Goal: Task Accomplishment & Management: Complete application form

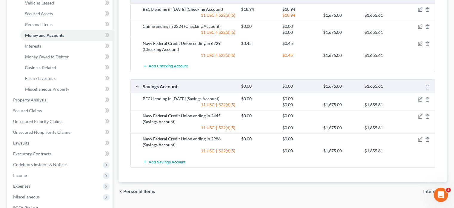
scroll to position [140, 0]
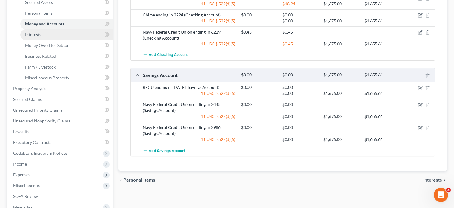
click at [97, 35] on link "Interests" at bounding box center [66, 34] width 92 height 11
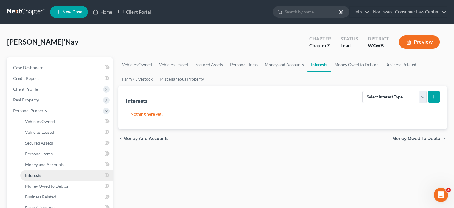
click at [97, 35] on div "Hill, Ja'Nay Upgraded Chapter Chapter 7 Status Lead District WAWB Preview" at bounding box center [227, 44] width 440 height 26
click at [354, 70] on link "Money Owed to Debtor" at bounding box center [356, 64] width 51 height 14
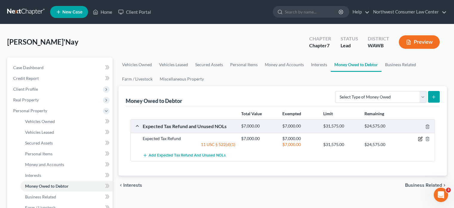
click at [421, 139] on icon "button" at bounding box center [420, 138] width 5 height 5
select select "0"
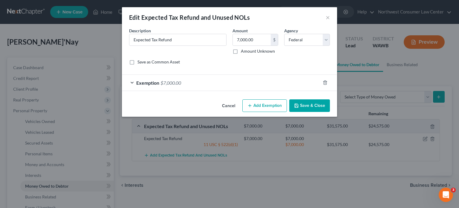
click at [210, 76] on div "Exemption $7,000.00" at bounding box center [221, 83] width 198 height 16
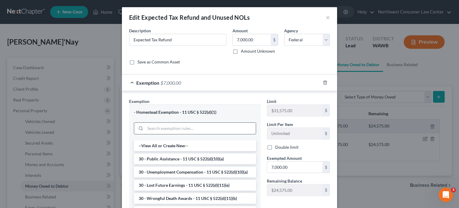
click at [164, 132] on input "search" at bounding box center [200, 127] width 111 height 11
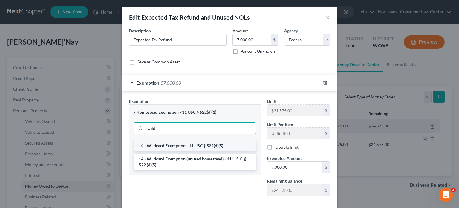
type input "wild"
click at [159, 143] on li "14 - Wildcard Exemption - 11 USC § 522(d)(5)" at bounding box center [195, 145] width 122 height 11
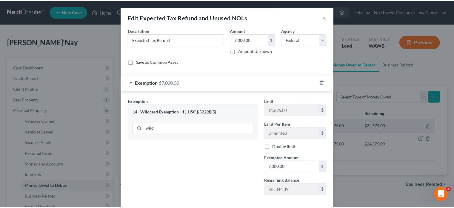
scroll to position [30, 0]
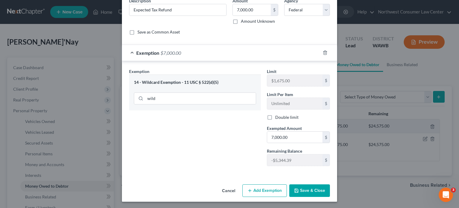
click at [312, 185] on button "Save & Close" at bounding box center [309, 190] width 41 height 13
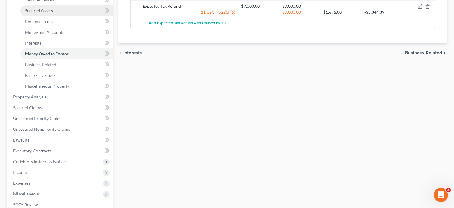
scroll to position [131, 0]
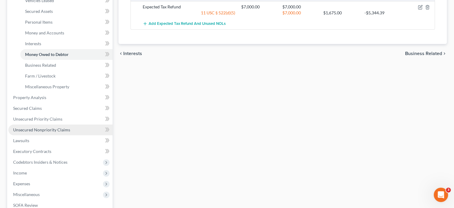
click at [57, 125] on link "Unsecured Nonpriority Claims" at bounding box center [60, 129] width 104 height 11
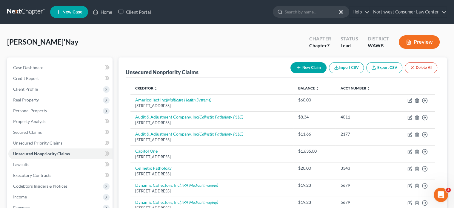
click at [312, 62] on button "New Claim" at bounding box center [309, 67] width 36 height 11
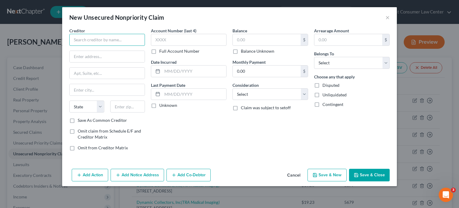
click at [104, 34] on input "text" at bounding box center [107, 40] width 76 height 12
type input "Velocity Investments"
click at [242, 35] on input "text" at bounding box center [267, 39] width 68 height 11
type input "4"
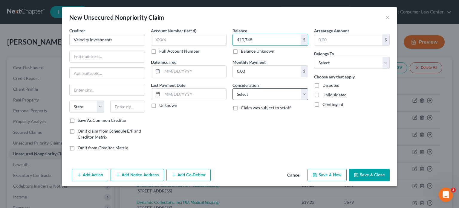
type input "410,748"
click at [263, 91] on select "Select Cable / Satellite Services Collection Agency Credit Card Debt Debt Couns…" at bounding box center [270, 94] width 76 height 12
select select "1"
click at [232, 88] on select "Select Cable / Satellite Services Collection Agency Credit Card Debt Debt Couns…" at bounding box center [270, 94] width 76 height 12
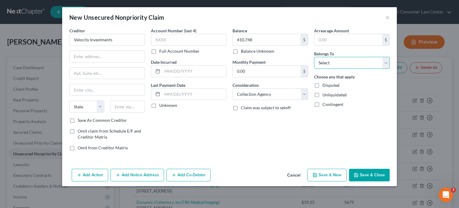
click at [321, 57] on select "Select Debtor 1 Only Debtor 2 Only Debtor 1 And Debtor 2 Only At Least One Of T…" at bounding box center [352, 63] width 76 height 12
select select "0"
click at [314, 57] on select "Select Debtor 1 Only Debtor 2 Only Debtor 1 And Debtor 2 Only At Least One Of T…" at bounding box center [352, 63] width 76 height 12
click at [106, 58] on input "text" at bounding box center [107, 56] width 75 height 11
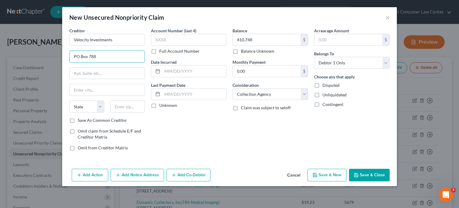
type input "PO Box 788"
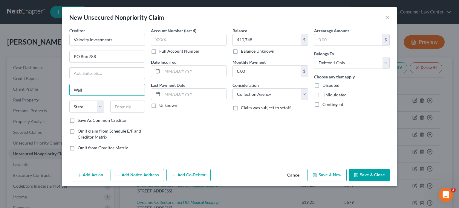
type input "Wall"
select select "33"
type input "07719"
click at [90, 177] on button "Add Action" at bounding box center [90, 174] width 36 height 13
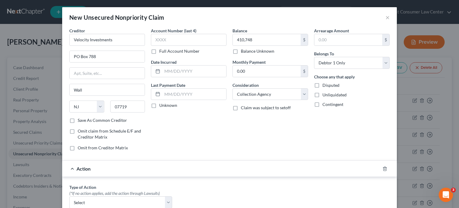
type input "Belmar"
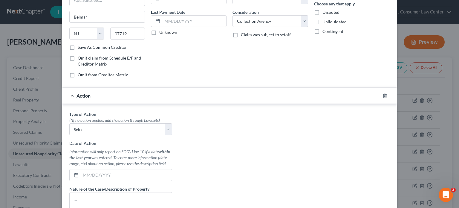
scroll to position [73, 0]
click at [124, 131] on select "Select Repossession Garnishment Foreclosure Personal Injury Attached, Seized, O…" at bounding box center [120, 129] width 103 height 12
click at [384, 96] on icon "button" at bounding box center [384, 96] width 3 height 4
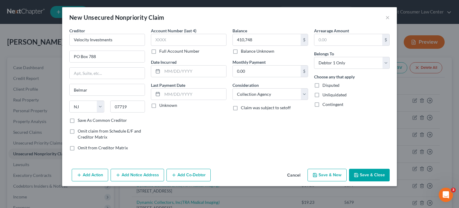
scroll to position [0, 0]
click at [146, 173] on button "Add Notice Address" at bounding box center [137, 174] width 53 height 13
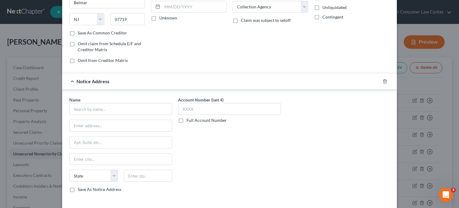
scroll to position [88, 0]
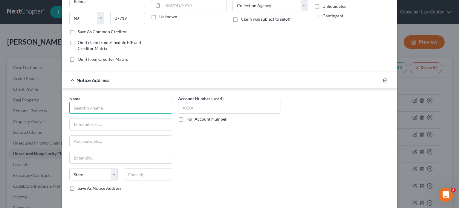
click at [117, 110] on input "text" at bounding box center [120, 108] width 103 height 12
type input "Mandarich Law Group"
type input "PO Box 109032"
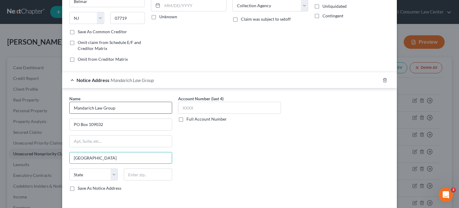
type input "Chicago"
select select "14"
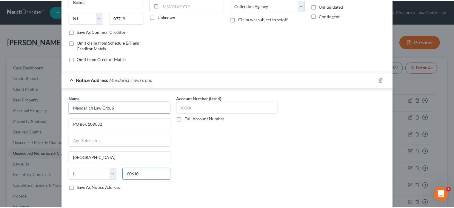
scroll to position [113, 0]
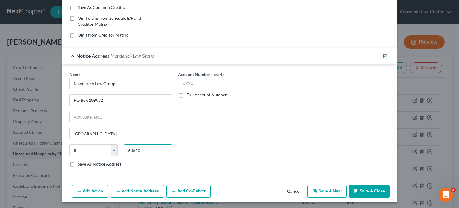
type input "60610"
click at [83, 161] on label "Save As Notice Address" at bounding box center [100, 164] width 44 height 6
click at [83, 161] on input "Save As Notice Address" at bounding box center [82, 163] width 4 height 4
click at [359, 186] on button "Save & Close" at bounding box center [369, 191] width 41 height 13
checkbox input "false"
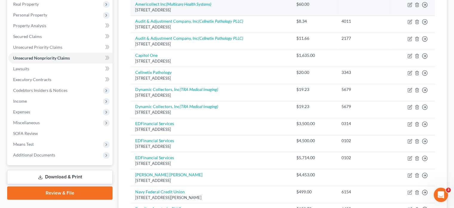
scroll to position [96, 0]
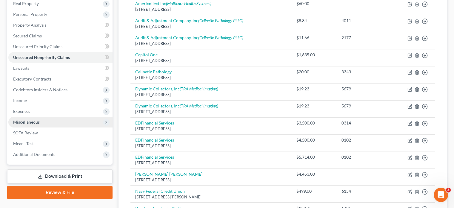
click at [65, 120] on span "Miscellaneous" at bounding box center [60, 121] width 104 height 11
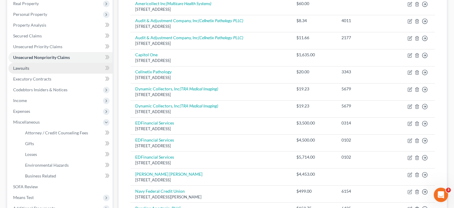
click at [98, 70] on link "Lawsuits" at bounding box center [60, 68] width 104 height 11
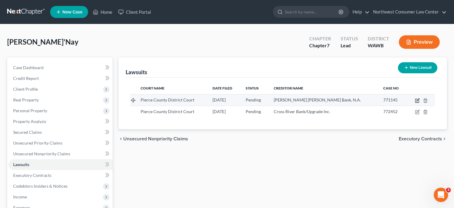
click at [418, 99] on icon "button" at bounding box center [417, 100] width 5 height 5
select select "50"
select select "0"
select select "4"
select select "7"
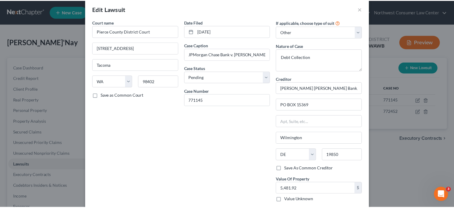
scroll to position [40, 0]
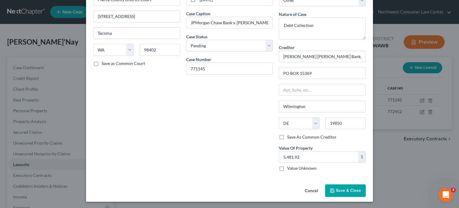
click at [345, 193] on button "Save & Close" at bounding box center [345, 190] width 41 height 13
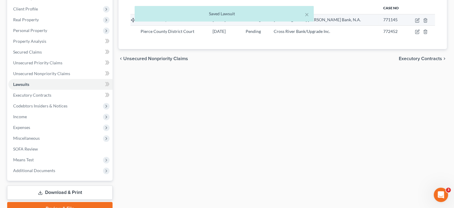
scroll to position [80, 0]
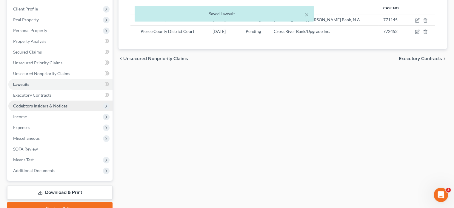
click at [69, 105] on span "Codebtors Insiders & Notices" at bounding box center [60, 105] width 104 height 11
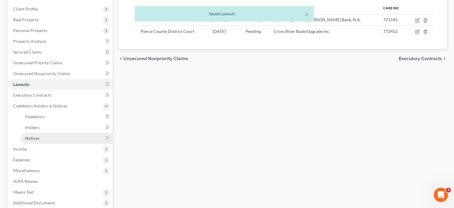
click at [61, 134] on link "Notices" at bounding box center [66, 138] width 92 height 11
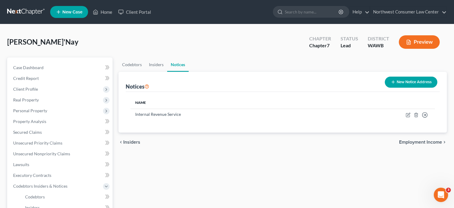
click at [411, 82] on button "New Notice Address" at bounding box center [411, 81] width 53 height 11
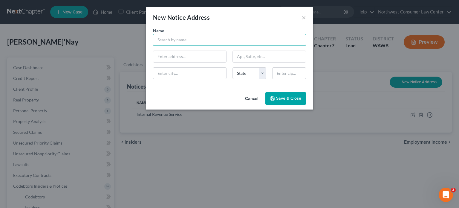
click at [185, 41] on input "text" at bounding box center [229, 40] width 153 height 12
type input "Suttell & Hammer"
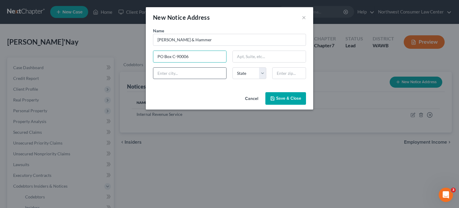
type input "PO Box C-90006"
type input "Bellevue"
select select "50"
type input "98009"
click at [296, 96] on span "Save & Close" at bounding box center [288, 98] width 25 height 5
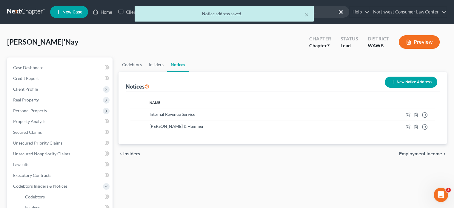
click at [405, 80] on button "New Notice Address" at bounding box center [411, 81] width 53 height 11
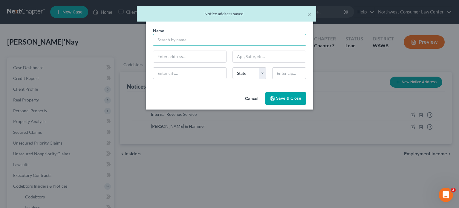
click at [198, 35] on input "text" at bounding box center [229, 40] width 153 height 12
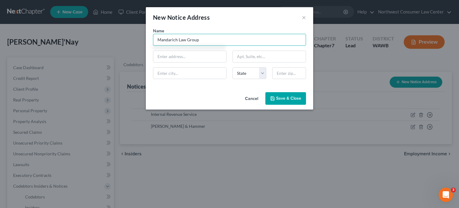
type input "Mandarich Law Group"
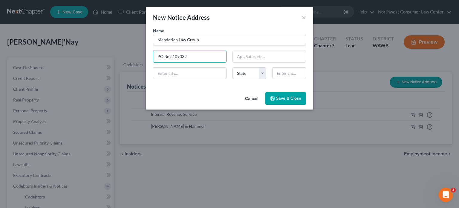
type input "PO Box 109032"
type input "Chicago"
select select "14"
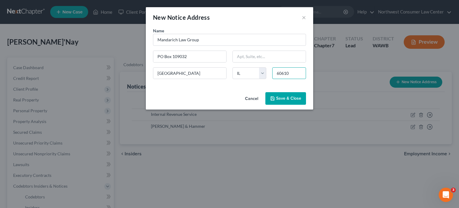
type input "60610"
click at [286, 100] on span "Save & Close" at bounding box center [288, 98] width 25 height 5
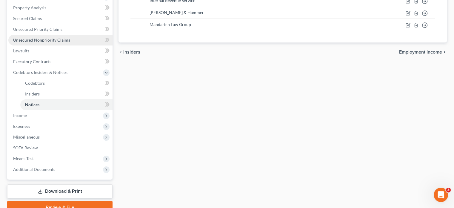
scroll to position [112, 0]
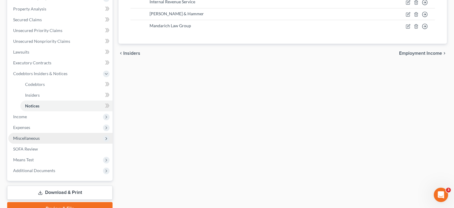
click at [66, 142] on span "Miscellaneous" at bounding box center [60, 138] width 104 height 11
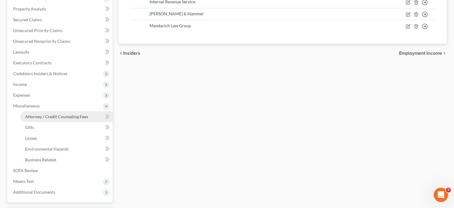
click at [90, 118] on link "Attorney / Credit Counseling Fees" at bounding box center [66, 116] width 92 height 11
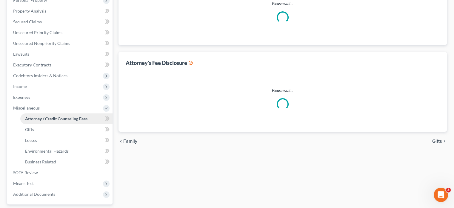
select select "0"
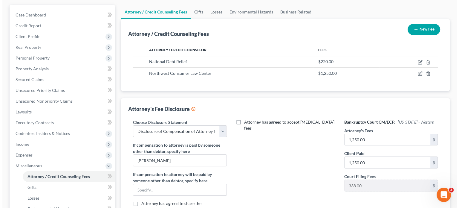
scroll to position [41, 0]
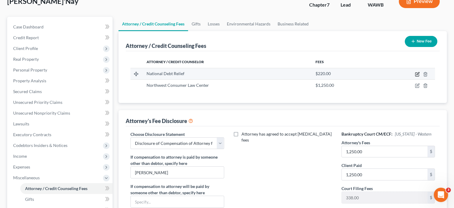
click at [416, 73] on icon "button" at bounding box center [417, 75] width 4 height 4
select select "35"
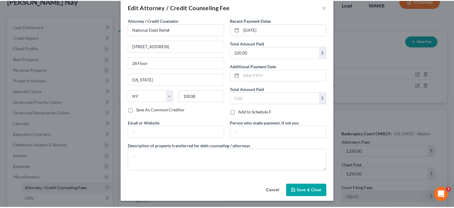
scroll to position [0, 0]
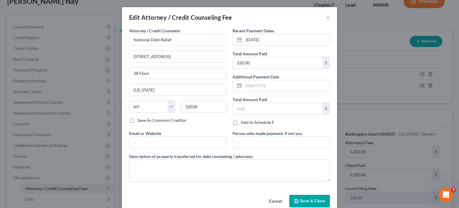
click at [274, 199] on button "Cancel" at bounding box center [275, 201] width 23 height 12
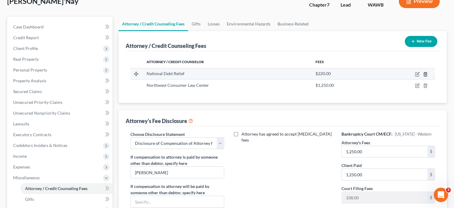
click at [426, 73] on icon "button" at bounding box center [425, 74] width 5 height 5
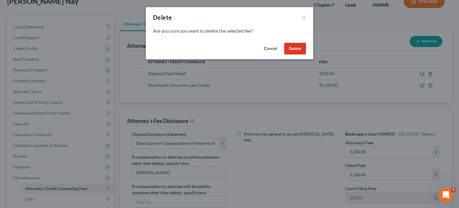
click at [301, 50] on button "Delete" at bounding box center [295, 49] width 22 height 12
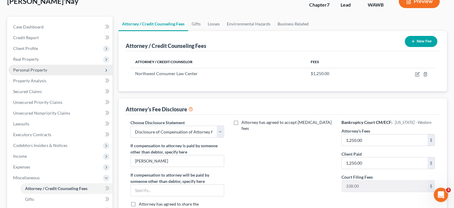
click at [62, 70] on span "Personal Property" at bounding box center [60, 70] width 104 height 11
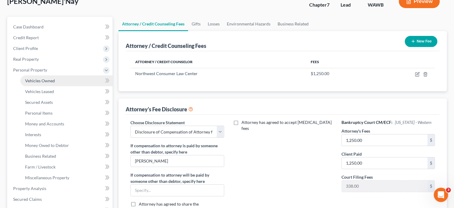
click at [59, 80] on link "Vehicles Owned" at bounding box center [66, 80] width 92 height 11
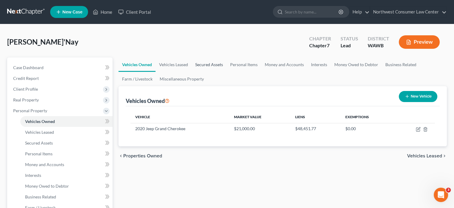
click at [217, 64] on link "Secured Assets" at bounding box center [209, 64] width 35 height 14
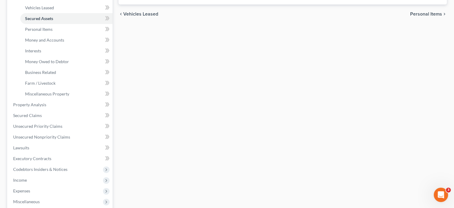
scroll to position [127, 0]
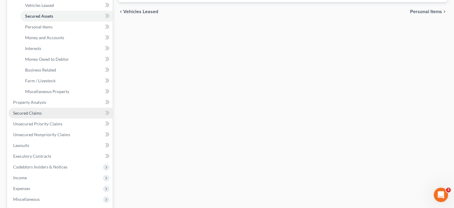
click at [86, 108] on link "Secured Claims" at bounding box center [60, 113] width 104 height 11
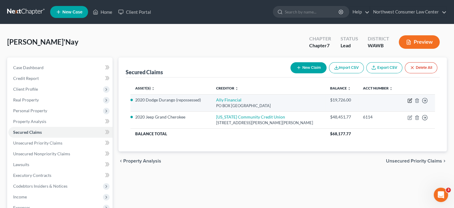
click at [409, 99] on icon "button" at bounding box center [410, 100] width 5 height 5
select select "24"
select select "0"
select select "3"
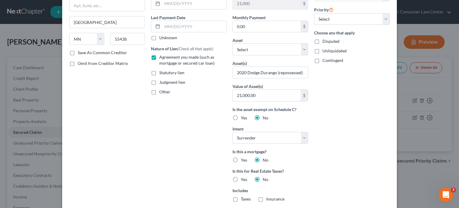
scroll to position [68, 0]
click at [261, 134] on select "Select Surrender Redeem Reaffirm Avoid Other" at bounding box center [270, 137] width 76 height 12
select select
click at [232, 131] on select "Select Surrender Redeem Reaffirm Avoid Other" at bounding box center [270, 137] width 76 height 12
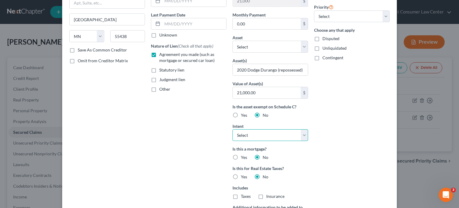
scroll to position [70, 0]
click at [263, 157] on label "No" at bounding box center [266, 157] width 6 height 6
click at [265, 157] on input "No" at bounding box center [267, 156] width 4 height 4
click at [263, 157] on label "No" at bounding box center [266, 157] width 6 height 6
click at [265, 157] on input "No" at bounding box center [267, 156] width 4 height 4
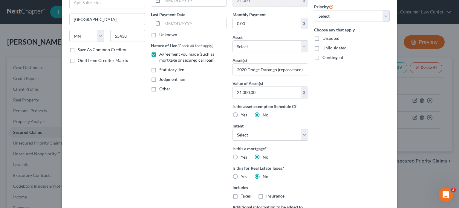
click at [313, 151] on div "Arrearage Amount 0 $ Belongs To * Select Debtor 1 Only Debtor 2 Only Debtor 1 A…" at bounding box center [352, 100] width 82 height 286
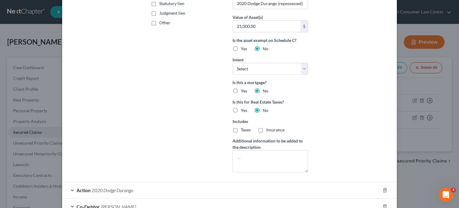
scroll to position [192, 0]
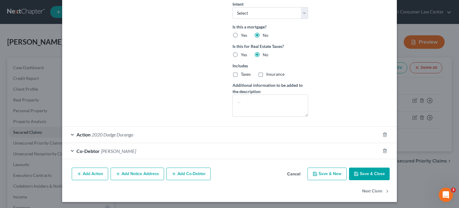
click at [373, 173] on button "Save & Close" at bounding box center [369, 173] width 41 height 13
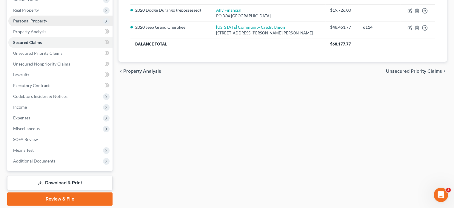
scroll to position [90, 0]
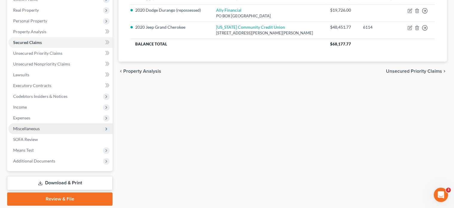
click at [88, 132] on span "Miscellaneous" at bounding box center [60, 128] width 104 height 11
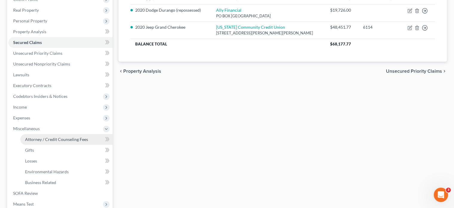
click at [71, 142] on link "Attorney / Credit Counseling Fees" at bounding box center [66, 139] width 92 height 11
select select "0"
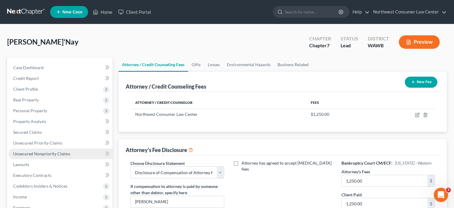
click at [88, 151] on link "Unsecured Nonpriority Claims" at bounding box center [60, 153] width 104 height 11
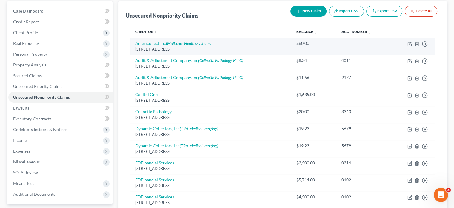
scroll to position [56, 0]
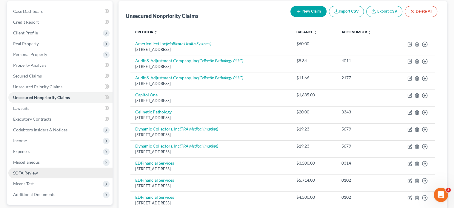
click at [81, 174] on link "SOFA Review" at bounding box center [60, 172] width 104 height 11
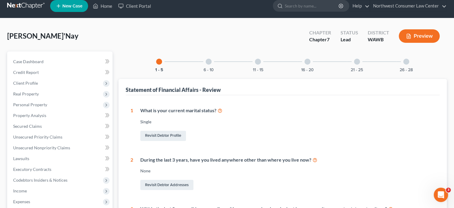
scroll to position [2, 0]
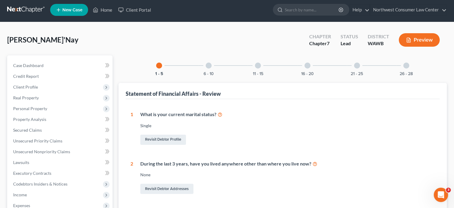
click at [306, 63] on div at bounding box center [308, 65] width 6 height 6
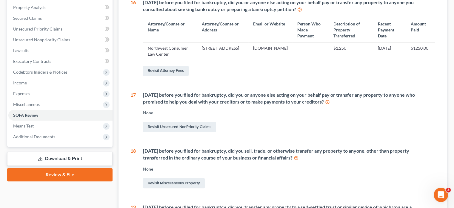
scroll to position [115, 0]
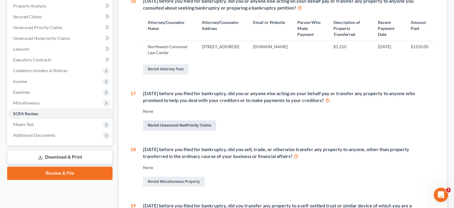
click at [188, 123] on link "Revisit Unsecured NonPriority Claims" at bounding box center [179, 125] width 73 height 10
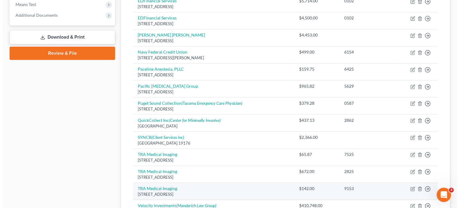
scroll to position [235, 0]
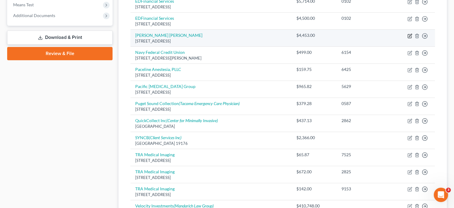
click at [409, 34] on icon "button" at bounding box center [410, 35] width 5 height 5
select select "7"
select select "2"
select select "0"
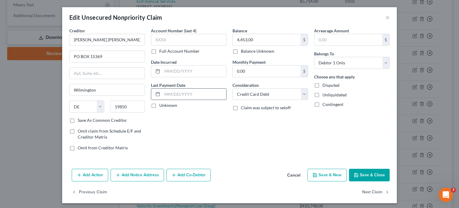
click at [177, 90] on input "text" at bounding box center [194, 93] width 64 height 11
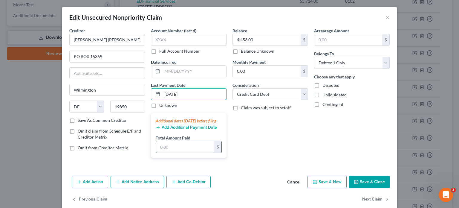
type input "6/10/25"
click at [177, 152] on input "text" at bounding box center [185, 146] width 58 height 11
paste input "342.75"
type input "342.75"
click at [249, 127] on div "Balance 4,453.00 $ Balance Unknown Balance Undetermined 4,453.00 $ Balance Unkn…" at bounding box center [270, 94] width 82 height 135
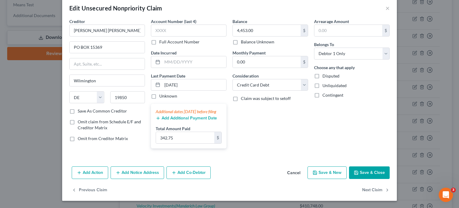
scroll to position [14, 0]
click at [90, 172] on button "Add Action" at bounding box center [90, 172] width 36 height 13
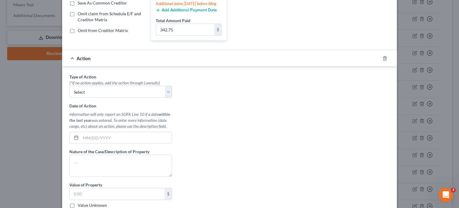
scroll to position [118, 0]
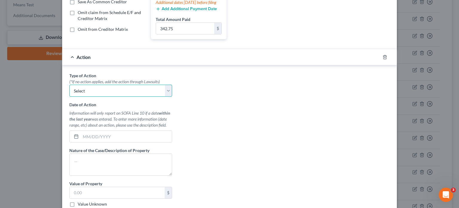
click at [143, 93] on select "Select Repossession Garnishment Foreclosure Personal Injury Attached, Seized, O…" at bounding box center [120, 91] width 103 height 12
click at [382, 59] on icon "button" at bounding box center [384, 57] width 5 height 5
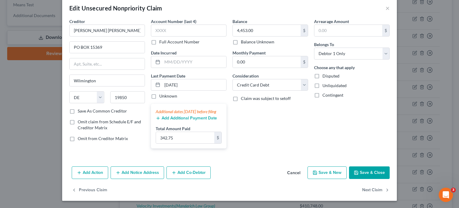
scroll to position [15, 0]
click at [269, 79] on select "Select Cable / Satellite Services Collection Agency Credit Card Debt Debt Couns…" at bounding box center [270, 85] width 76 height 12
click at [283, 79] on select "Select Cable / Satellite Services Collection Agency Credit Card Debt Debt Couns…" at bounding box center [270, 85] width 76 height 12
click at [176, 79] on input "6/10/25" at bounding box center [194, 84] width 64 height 11
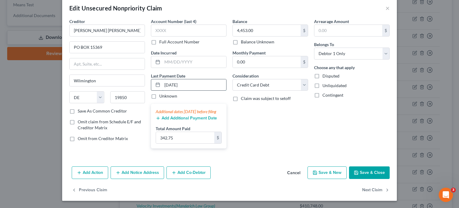
click at [176, 79] on input "6/10/25" at bounding box center [194, 84] width 64 height 11
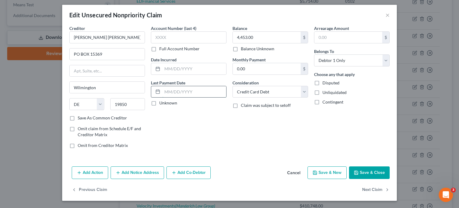
scroll to position [2, 0]
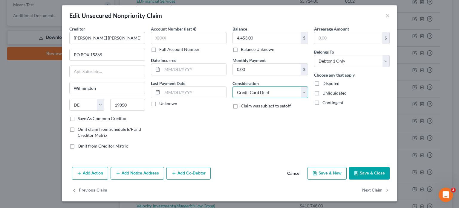
click at [266, 86] on select "Select Cable / Satellite Services Collection Agency Credit Card Debt Debt Couns…" at bounding box center [270, 92] width 76 height 12
click at [323, 173] on button "Save & New" at bounding box center [326, 173] width 39 height 13
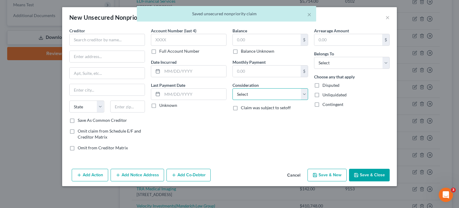
click at [263, 92] on select "Select Cable / Satellite Services Collection Agency Credit Card Debt Debt Couns…" at bounding box center [270, 94] width 76 height 12
select select "3"
click at [232, 88] on select "Select Cable / Satellite Services Collection Agency Credit Card Debt Debt Couns…" at bounding box center [270, 94] width 76 height 12
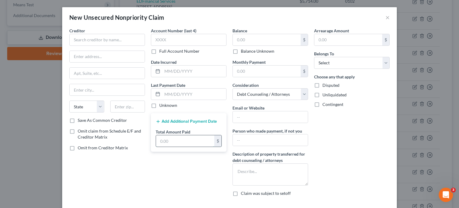
click at [168, 141] on input "text" at bounding box center [185, 140] width 58 height 11
type input "220.50"
click at [96, 41] on input "text" at bounding box center [107, 40] width 76 height 12
type input "National Debt Relief"
click at [114, 58] on input "text" at bounding box center [107, 56] width 75 height 11
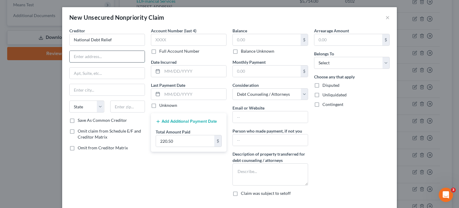
paste input "180 Maiden Ln 28 floor, New York, NY 10038"
type input "180 Maiden Ln 28 floor, New York, NY 10038"
click at [125, 106] on input "text" at bounding box center [127, 106] width 35 height 12
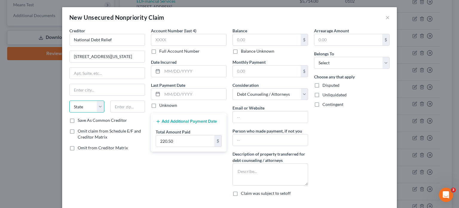
click at [75, 101] on select "State AL AK AR AZ CA CO CT DE DC FL GA GU HI ID IL IN IA KS KY LA ME MD MA MI M…" at bounding box center [86, 106] width 35 height 12
click at [69, 100] on select "State AL AK AR AZ CA CO CT DE DC FL GA GU HI ID IL IN IA KS KY LA ME MD MA MI M…" at bounding box center [86, 106] width 35 height 12
select select "35"
click at [91, 87] on input "text" at bounding box center [107, 89] width 75 height 11
type input "New York"
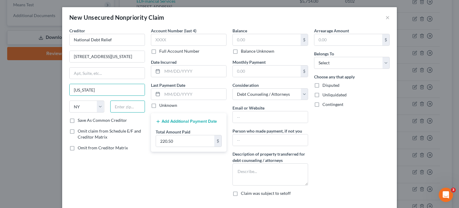
drag, startPoint x: 121, startPoint y: 93, endPoint x: 116, endPoint y: 106, distance: 13.6
click at [116, 106] on input "text" at bounding box center [127, 106] width 35 height 12
click at [131, 55] on input "180 Maiden Ln 28 floor, New York, NY 10038" at bounding box center [107, 56] width 75 height 11
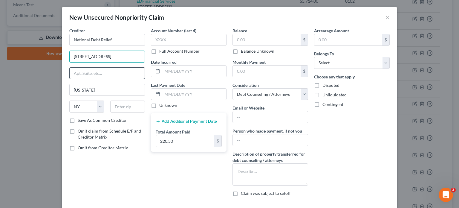
type input "180 Maiden Ln 28 floor, NY 10038"
click at [108, 68] on input "text" at bounding box center [107, 73] width 75 height 11
type input "28 Floor"
click at [115, 58] on input "180 Maiden Ln 28 floor, NY 10038" at bounding box center [107, 56] width 75 height 11
click at [115, 58] on input "180 Maiden LnNY 10038" at bounding box center [107, 56] width 75 height 11
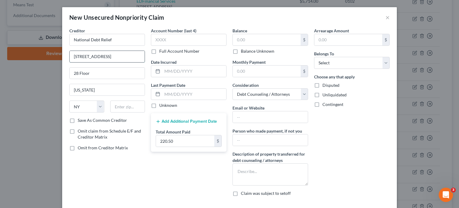
click at [115, 58] on input "180 Maiden LnNY 10038" at bounding box center [107, 56] width 75 height 11
type input "180 Maiden LnNY"
click at [124, 102] on input "text" at bounding box center [127, 106] width 35 height 12
paste input "10038"
type input "10038"
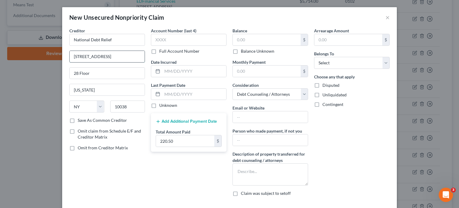
click at [109, 58] on input "180 Maiden LnNY" at bounding box center [107, 56] width 75 height 11
type input "180 Maiden Ln"
click at [166, 41] on input "text" at bounding box center [189, 40] width 76 height 12
type input "0381"
click at [250, 50] on label "Balance Unknown" at bounding box center [257, 51] width 33 height 6
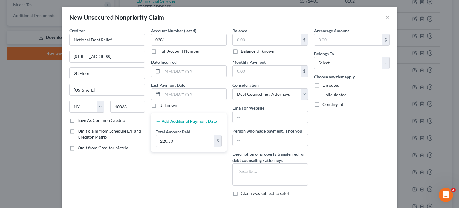
click at [247, 50] on input "Balance Unknown" at bounding box center [245, 50] width 4 height 4
checkbox input "true"
type input "0.00"
click at [327, 67] on select "Select Debtor 1 Only Debtor 2 Only Debtor 1 And Debtor 2 Only At Least One Of T…" at bounding box center [352, 63] width 76 height 12
select select "0"
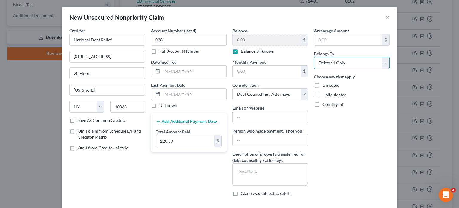
click at [314, 57] on select "Select Debtor 1 Only Debtor 2 Only Debtor 1 And Debtor 2 Only At Least One Of T…" at bounding box center [352, 63] width 76 height 12
click at [189, 122] on button "Add Additional Payment Date" at bounding box center [186, 121] width 61 height 5
click at [180, 121] on button "Add Additional Payment Date" at bounding box center [186, 121] width 61 height 5
click at [181, 95] on input "text" at bounding box center [194, 93] width 64 height 11
click at [168, 95] on input "6/10/2025" at bounding box center [194, 93] width 64 height 11
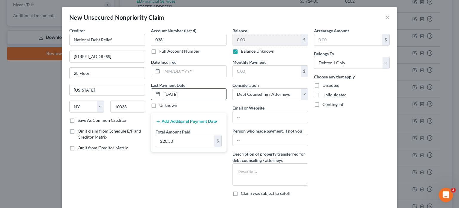
click at [168, 95] on input "6/10/2025" at bounding box center [194, 93] width 64 height 11
type input "6/05/2025"
click at [134, 166] on div "Creditor * National Debt Relief 180 Maiden Ln 28 Floor New York State AL AK AR …" at bounding box center [107, 113] width 82 height 173
click at [254, 120] on input "text" at bounding box center [270, 116] width 75 height 11
paste input "https://www.nationaldebtrelief.com/"
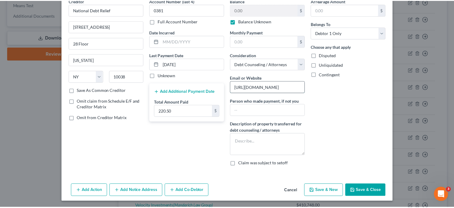
scroll to position [30, 0]
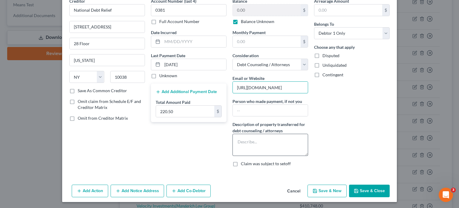
type input "https://www.nationaldebtrelief.com/"
click at [250, 142] on textarea at bounding box center [270, 145] width 76 height 22
click at [361, 193] on button "Save & Close" at bounding box center [369, 190] width 41 height 13
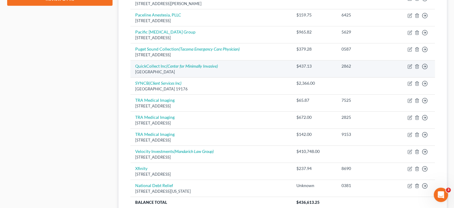
scroll to position [291, 0]
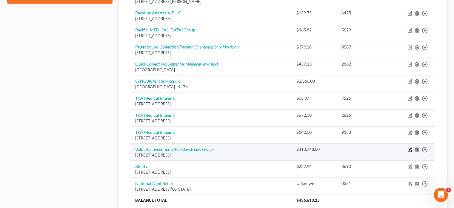
click at [408, 148] on icon "button" at bounding box center [410, 149] width 5 height 5
select select "33"
select select "1"
select select "0"
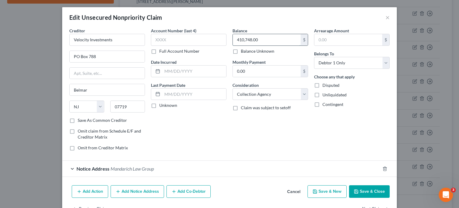
click at [251, 39] on input "410,748.00" at bounding box center [267, 39] width 68 height 11
click at [237, 42] on input "410,748.00" at bounding box center [267, 39] width 68 height 11
click at [257, 38] on input "410,748.00" at bounding box center [267, 39] width 68 height 11
type input "4,107.48"
click at [370, 187] on button "Save & Close" at bounding box center [369, 191] width 41 height 13
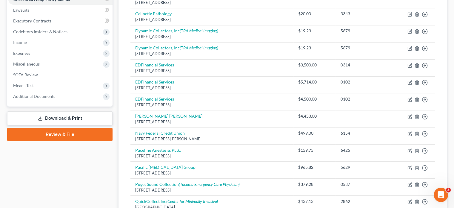
scroll to position [154, 0]
click at [67, 118] on link "Download & Print" at bounding box center [59, 118] width 105 height 14
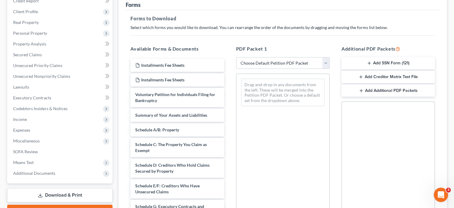
scroll to position [78, 0]
click at [284, 61] on select "Choose Default Petition PDF Packet Complete Bankruptcy Petition (all forms and …" at bounding box center [282, 63] width 93 height 12
select select "0"
click at [236, 57] on select "Choose Default Petition PDF Packet Complete Bankruptcy Petition (all forms and …" at bounding box center [282, 63] width 93 height 12
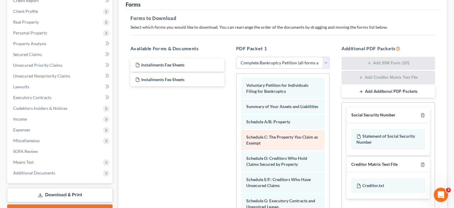
drag, startPoint x: 191, startPoint y: 70, endPoint x: 284, endPoint y: 154, distance: 124.6
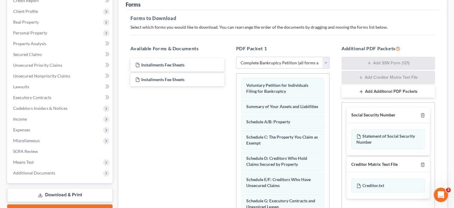
drag, startPoint x: 284, startPoint y: 154, endPoint x: 159, endPoint y: 175, distance: 126.4
click at [159, 175] on div "Installments Fee Sheets Installments Fee Sheets" at bounding box center [177, 139] width 103 height 164
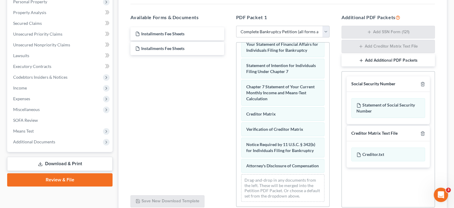
scroll to position [109, 0]
drag, startPoint x: 194, startPoint y: 50, endPoint x: 267, endPoint y: 182, distance: 151.5
click at [158, 33] on div "Installments Fee Sheets Installments Fee Sheets" at bounding box center [177, 41] width 103 height 28
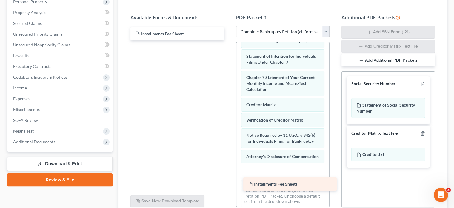
drag, startPoint x: 158, startPoint y: 33, endPoint x: 271, endPoint y: 184, distance: 188.2
click at [229, 40] on div "Installments Fee Sheets Installments Fee Sheets Installments Fee Sheets" at bounding box center [177, 33] width 103 height 13
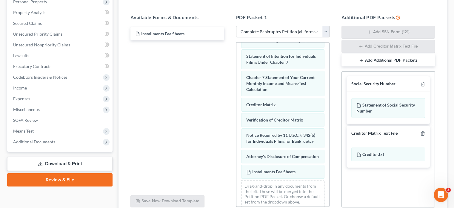
scroll to position [161, 0]
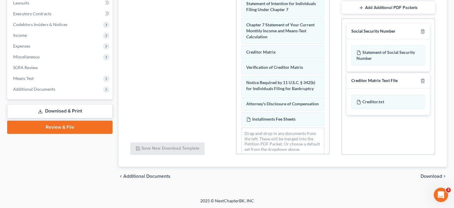
click at [435, 178] on span "Download" at bounding box center [432, 176] width 22 height 5
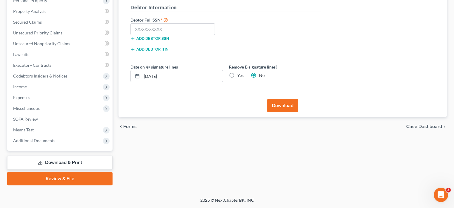
scroll to position [109, 0]
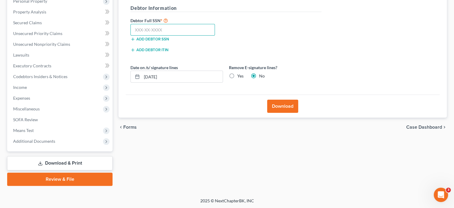
click at [172, 32] on input "text" at bounding box center [173, 30] width 85 height 12
type input "534-15-8826"
click at [155, 74] on input "08/13/2025" at bounding box center [182, 76] width 81 height 11
type input "08/19/2025"
click at [243, 75] on label "Yes" at bounding box center [240, 76] width 6 height 6
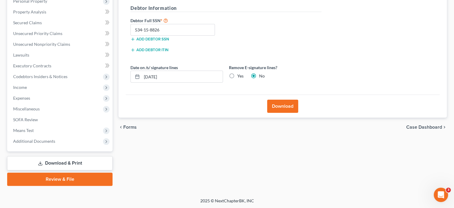
click at [243, 75] on input "Yes" at bounding box center [242, 75] width 4 height 4
radio input "true"
radio input "false"
click at [286, 105] on button "Download" at bounding box center [282, 105] width 31 height 13
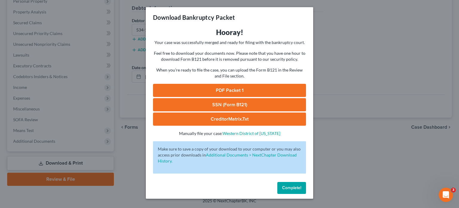
click at [249, 90] on link "PDF Packet 1" at bounding box center [229, 90] width 153 height 13
click at [285, 182] on button "Complete!" at bounding box center [291, 188] width 29 height 12
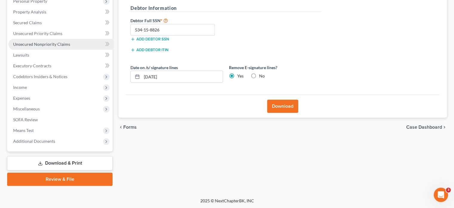
click at [66, 47] on link "Unsecured Nonpriority Claims" at bounding box center [60, 44] width 104 height 11
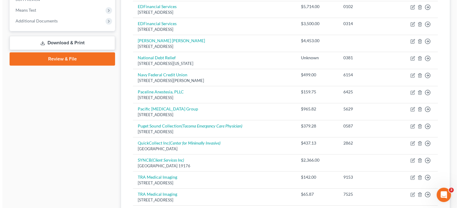
scroll to position [230, 0]
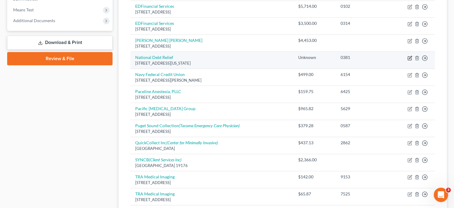
click at [409, 56] on icon "button" at bounding box center [410, 58] width 5 height 5
select select "35"
select select "3"
select select "0"
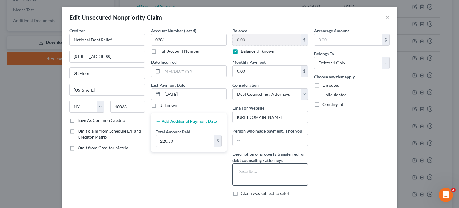
scroll to position [0, 0]
click at [283, 92] on select "Select Cable / Satellite Services Collection Agency Credit Card Debt Debt Couns…" at bounding box center [270, 94] width 76 height 12
click at [333, 156] on div "Arrearage Amount $ Belongs To * Select Debtor 1 Only Debtor 2 Only Debtor 1 And…" at bounding box center [352, 113] width 82 height 173
click at [289, 94] on select "Select Cable / Satellite Services Collection Agency Credit Card Debt Debt Couns…" at bounding box center [270, 94] width 76 height 12
select select "16"
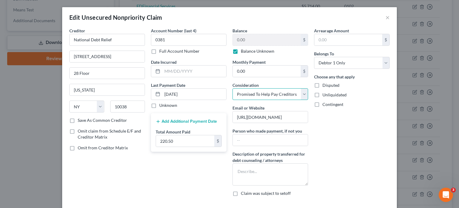
click at [232, 88] on select "Select Cable / Satellite Services Collection Agency Credit Card Debt Debt Couns…" at bounding box center [270, 94] width 76 height 12
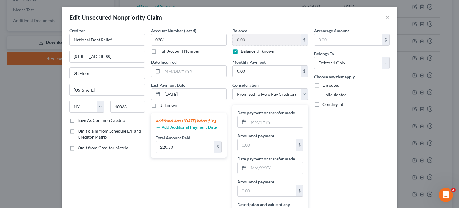
click at [187, 130] on button "Add Additional Payment Date" at bounding box center [186, 127] width 61 height 5
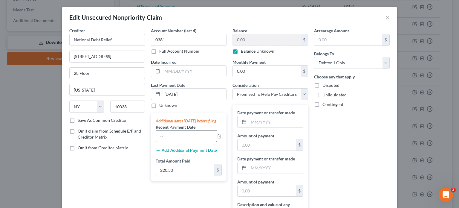
click at [168, 142] on input "text" at bounding box center [186, 135] width 61 height 11
type input "5/21/2025"
click at [112, 163] on div "Creditor * National Debt Relief 180 Maiden Ln 28 Floor New York State AL AK AR …" at bounding box center [107, 141] width 82 height 228
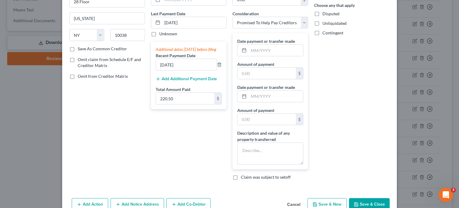
scroll to position [78, 0]
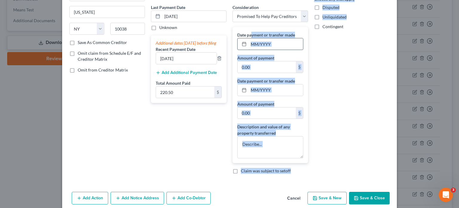
drag, startPoint x: 309, startPoint y: 74, endPoint x: 250, endPoint y: 40, distance: 68.2
click at [250, 40] on div "Creditor * National Debt Relief 180 Maiden Ln 28 Floor New York State AL AK AR …" at bounding box center [229, 64] width 326 height 228
click at [250, 40] on input "text" at bounding box center [276, 43] width 54 height 11
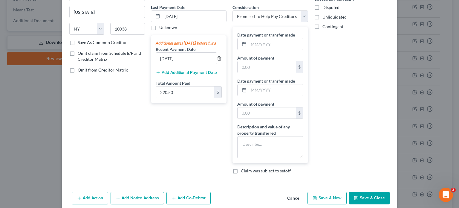
click at [219, 61] on icon "button" at bounding box center [219, 58] width 5 height 5
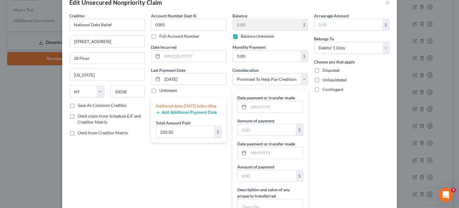
scroll to position [15, 0]
click at [254, 105] on input "text" at bounding box center [276, 106] width 54 height 11
type input "6"
type input "06/2025"
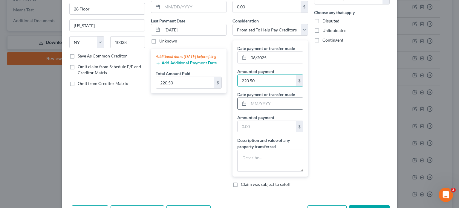
scroll to position [65, 0]
type input "220.50"
click at [259, 165] on textarea at bounding box center [270, 160] width 66 height 22
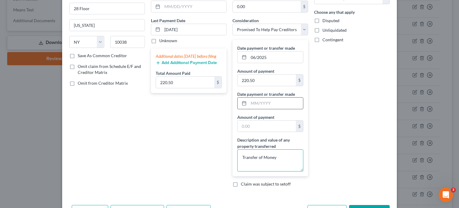
type textarea "Transfer of Money"
click at [249, 99] on input "text" at bounding box center [276, 102] width 54 height 11
type input "05/2025"
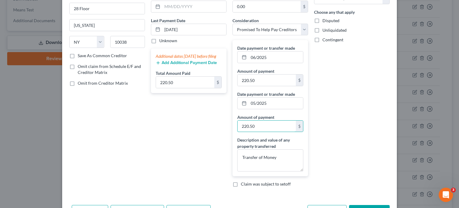
type input "220.50"
click at [339, 109] on div "Arrearage Amount $ Belongs To * Select Debtor 1 Only Debtor 2 Only Debtor 1 And…" at bounding box center [352, 77] width 82 height 228
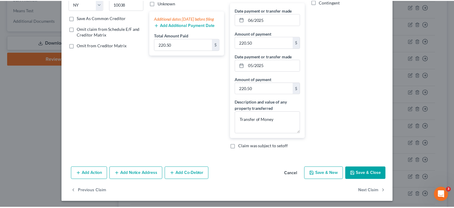
scroll to position [102, 0]
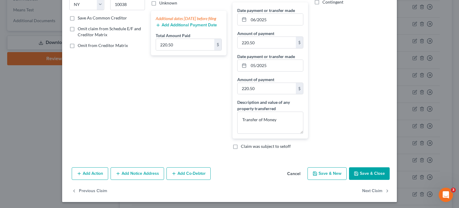
click at [367, 169] on button "Save & Close" at bounding box center [369, 173] width 41 height 13
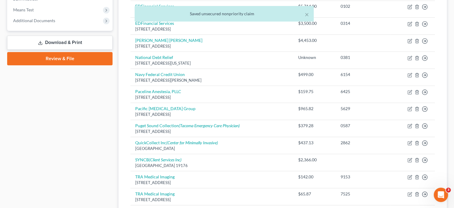
click at [73, 39] on link "Download & Print" at bounding box center [59, 43] width 105 height 14
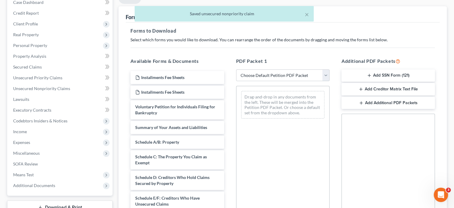
scroll to position [75, 0]
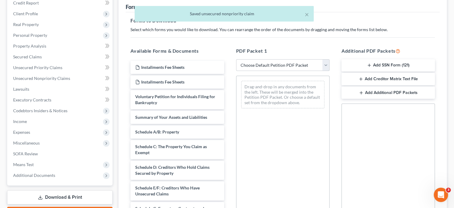
click at [270, 69] on select "Choose Default Petition PDF Packet Complete Bankruptcy Petition (all forms and …" at bounding box center [282, 65] width 93 height 12
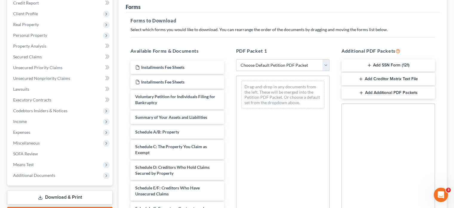
select select "0"
click at [236, 59] on select "Choose Default Petition PDF Packet Complete Bankruptcy Petition (all forms and …" at bounding box center [282, 65] width 93 height 12
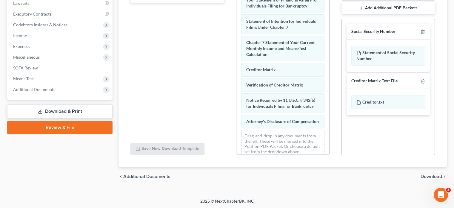
scroll to position [161, 0]
click at [427, 176] on span "Download" at bounding box center [432, 176] width 22 height 5
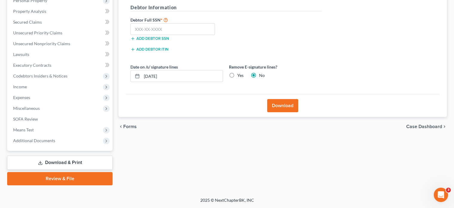
scroll to position [109, 0]
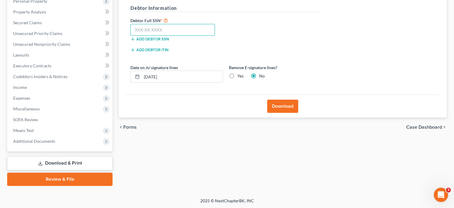
click at [189, 28] on input "text" at bounding box center [173, 30] width 85 height 12
type input "534-15-8826"
click at [238, 76] on label "Yes" at bounding box center [240, 76] width 6 height 6
click at [240, 76] on input "Yes" at bounding box center [242, 75] width 4 height 4
radio input "true"
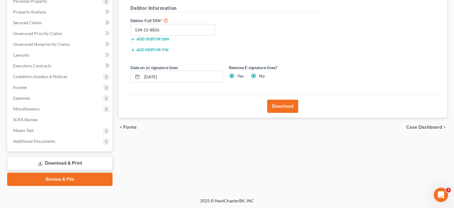
radio input "false"
click at [280, 108] on button "Download" at bounding box center [282, 105] width 31 height 13
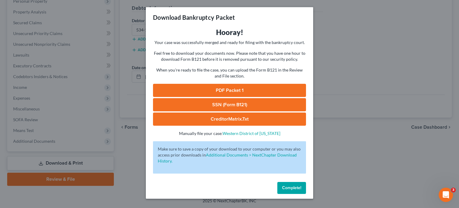
click at [228, 87] on link "PDF Packet 1" at bounding box center [229, 90] width 153 height 13
click at [284, 189] on span "Complete!" at bounding box center [291, 187] width 19 height 5
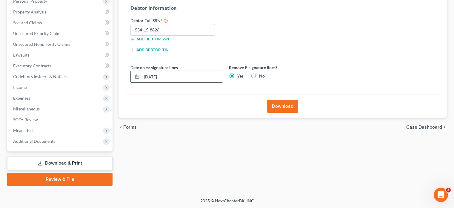
click at [155, 79] on input "08/13/2025" at bounding box center [182, 76] width 81 height 11
type input "08/19/2025"
click at [270, 100] on button "Download" at bounding box center [282, 105] width 31 height 13
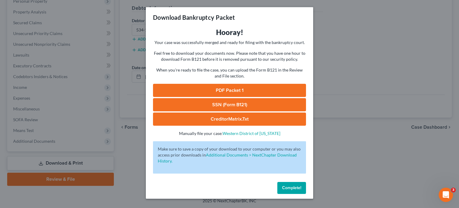
click at [266, 89] on link "PDF Packet 1" at bounding box center [229, 90] width 153 height 13
click at [286, 187] on span "Complete!" at bounding box center [291, 187] width 19 height 5
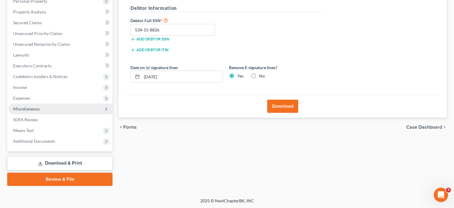
scroll to position [0, 0]
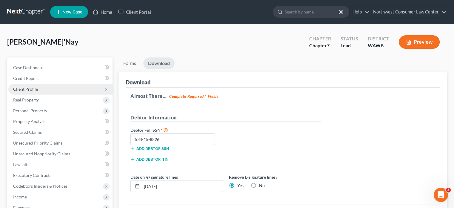
click at [49, 88] on span "Client Profile" at bounding box center [60, 89] width 104 height 11
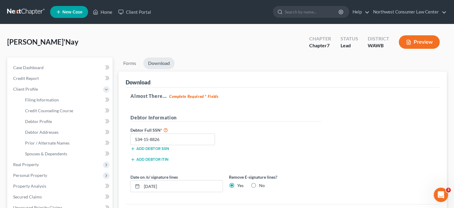
click at [133, 70] on li "Forms" at bounding box center [130, 64] width 22 height 14
click at [149, 135] on input "534-15-8826" at bounding box center [173, 139] width 85 height 12
click at [130, 68] on link "Forms" at bounding box center [130, 63] width 22 height 12
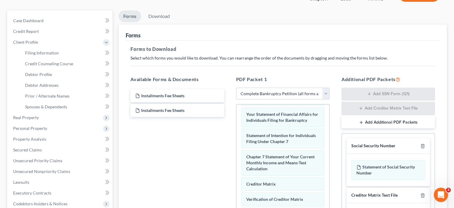
scroll to position [47, 0]
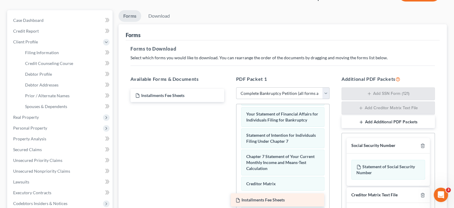
drag, startPoint x: 192, startPoint y: 102, endPoint x: 293, endPoint y: 193, distance: 134.9
click at [293, 193] on div "Available Forms & Documents Installments Fee Sheets Installments Fee Sheets Ins…" at bounding box center [283, 171] width 317 height 203
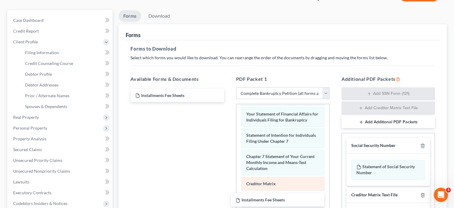
click at [293, 190] on div "Creditor Matrix" at bounding box center [282, 184] width 83 height 14
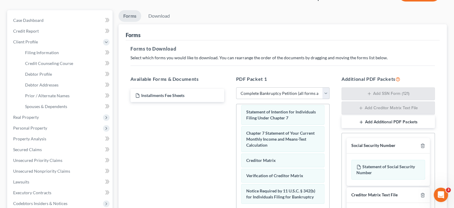
drag, startPoint x: 294, startPoint y: 168, endPoint x: 297, endPoint y: 212, distance: 44.3
click at [297, 207] on html "Home New Case Client Portal Northwest Consumer Law Center leigh@nwclc.org My Ac…" at bounding box center [227, 144] width 454 height 382
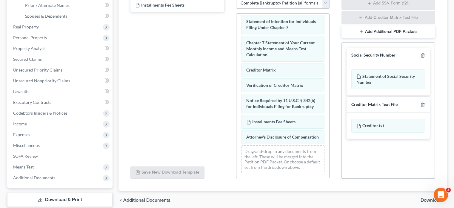
scroll to position [155, 0]
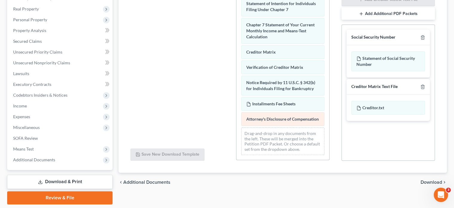
click at [278, 116] on span "Attorney's Disclosure of Compensation" at bounding box center [282, 118] width 73 height 5
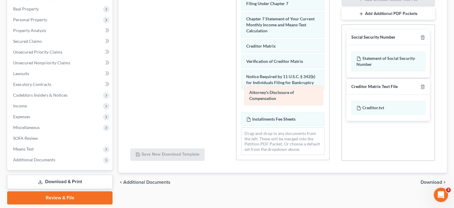
drag, startPoint x: 278, startPoint y: 113, endPoint x: 281, endPoint y: 92, distance: 20.9
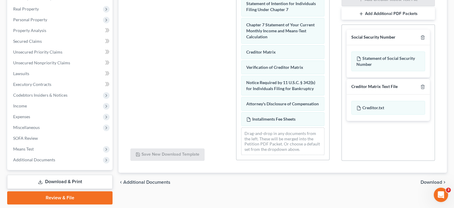
drag, startPoint x: 281, startPoint y: 92, endPoint x: 215, endPoint y: 124, distance: 73.1
click at [215, 124] on div "Installments Fee Sheets" at bounding box center [177, 61] width 103 height 164
click at [424, 182] on span "Download" at bounding box center [432, 182] width 22 height 5
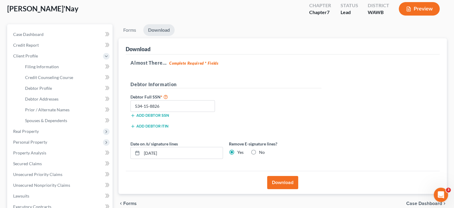
scroll to position [33, 0]
click at [292, 182] on button "Download" at bounding box center [282, 181] width 31 height 13
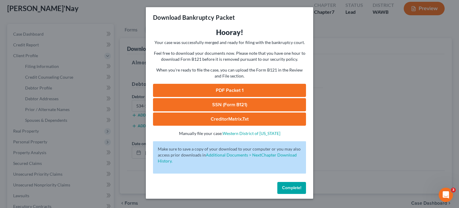
click at [215, 89] on link "PDF Packet 1" at bounding box center [229, 90] width 153 height 13
click at [237, 104] on link "SSN (Form B121)" at bounding box center [229, 104] width 153 height 13
click at [281, 185] on button "Complete!" at bounding box center [291, 188] width 29 height 12
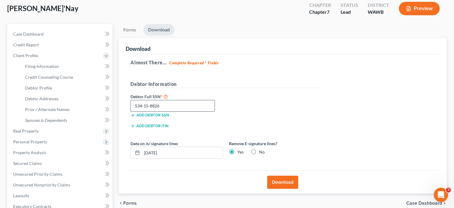
scroll to position [0, 0]
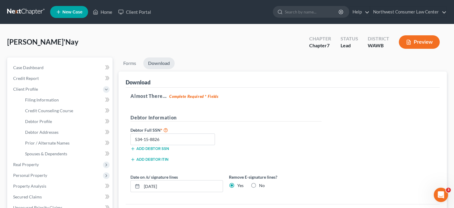
click at [20, 16] on link at bounding box center [26, 12] width 38 height 11
